Goal: Task Accomplishment & Management: Manage account settings

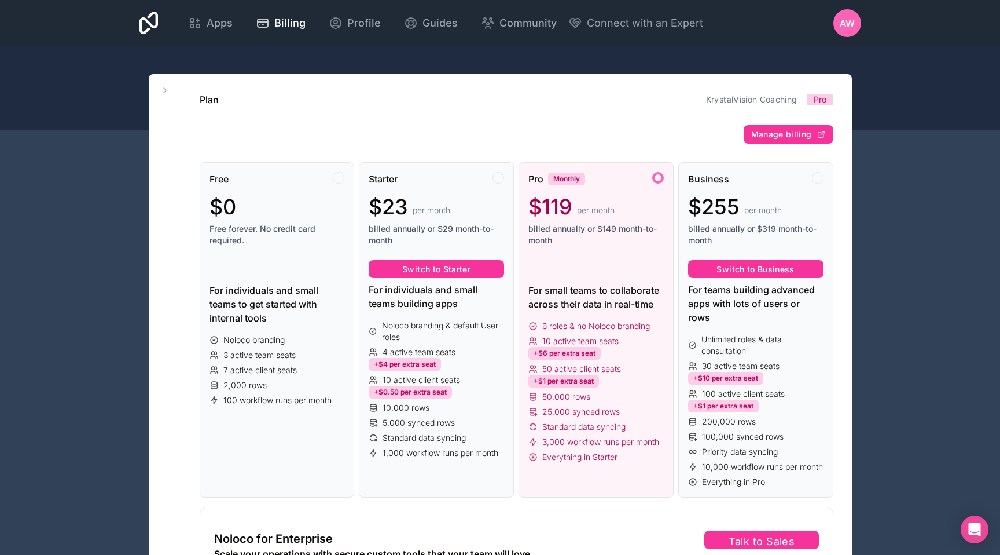
click at [852, 15] on div "AW" at bounding box center [848, 23] width 28 height 28
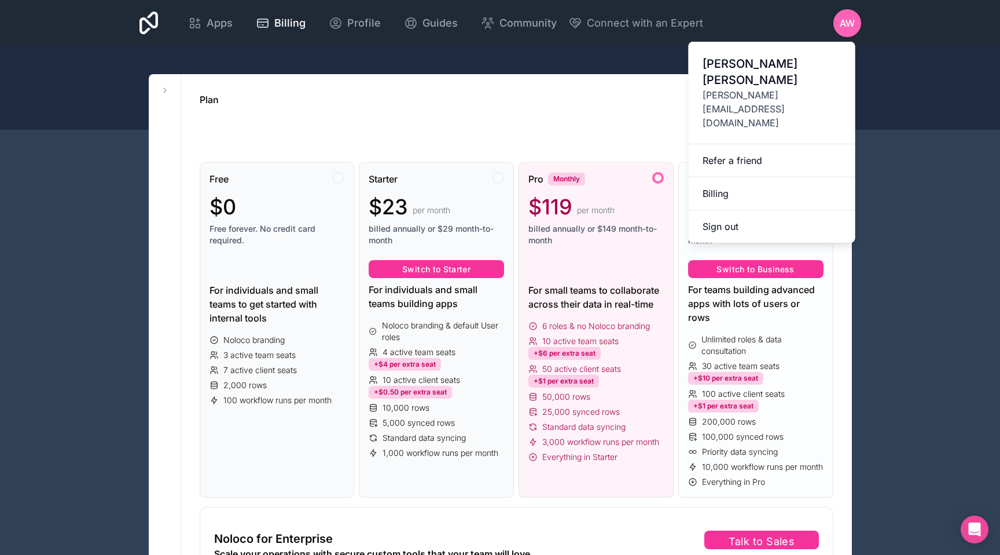
click at [684, 183] on div "Business $255 per month billed annually or $319 month-to-month Switch to Busine…" at bounding box center [756, 330] width 155 height 336
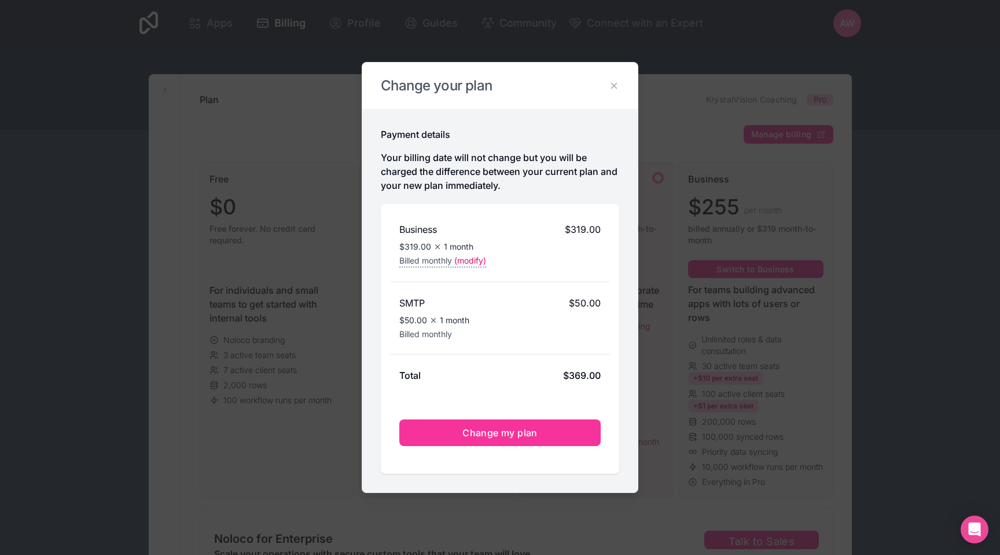
click at [628, 69] on div "Change your plan" at bounding box center [500, 86] width 276 height 46
click at [603, 95] on div "Change your plan" at bounding box center [500, 86] width 276 height 46
click at [617, 82] on icon at bounding box center [614, 85] width 10 height 10
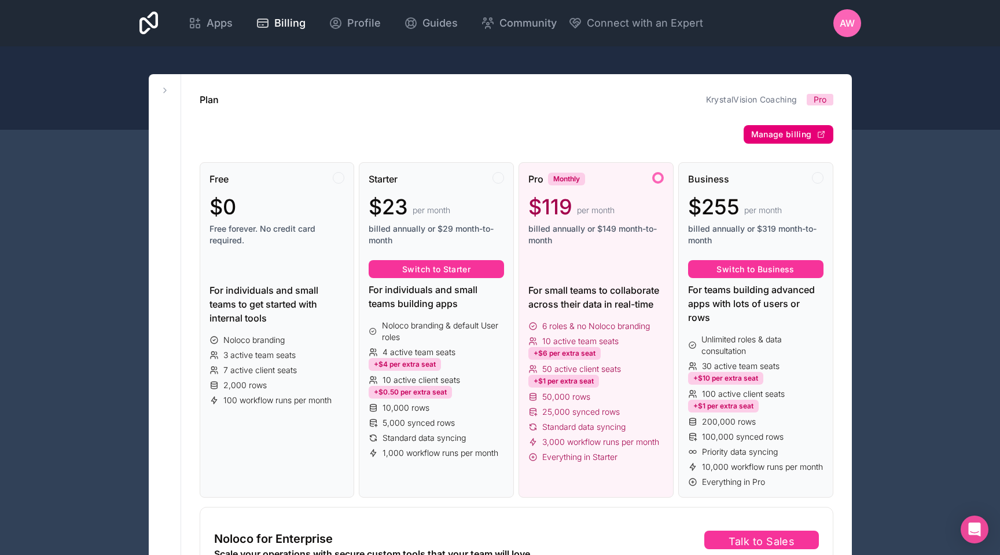
click at [780, 129] on span "Manage billing" at bounding box center [781, 134] width 61 height 10
